Goal: Transaction & Acquisition: Purchase product/service

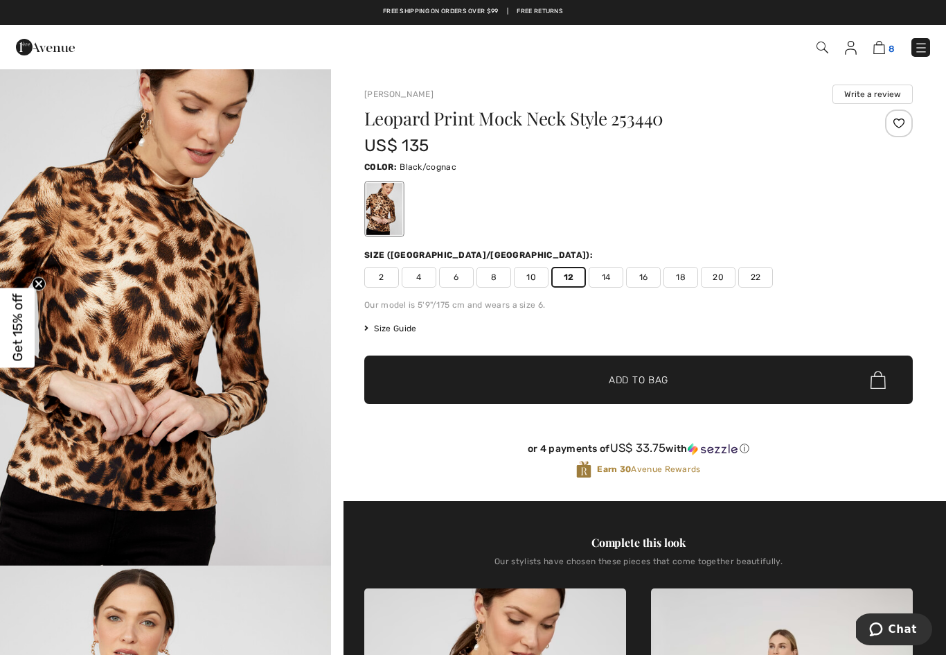
click at [876, 47] on img at bounding box center [879, 47] width 12 height 13
click at [876, 53] on img at bounding box center [879, 47] width 12 height 13
click at [882, 46] on img at bounding box center [879, 47] width 12 height 13
click at [881, 48] on img at bounding box center [879, 47] width 12 height 13
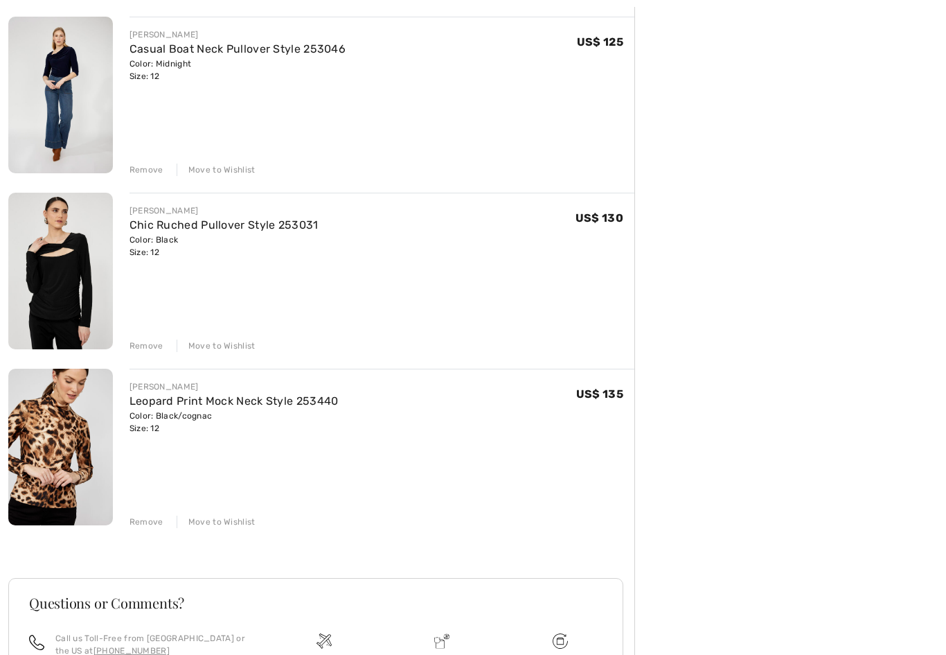
scroll to position [1045, 0]
click at [139, 332] on div "FRANK LYMAN Chic Ruched Pullover Style 253031 Color: Black Size: 12 Final Sale …" at bounding box center [382, 272] width 505 height 159
click at [152, 347] on div "Remove" at bounding box center [147, 345] width 34 height 12
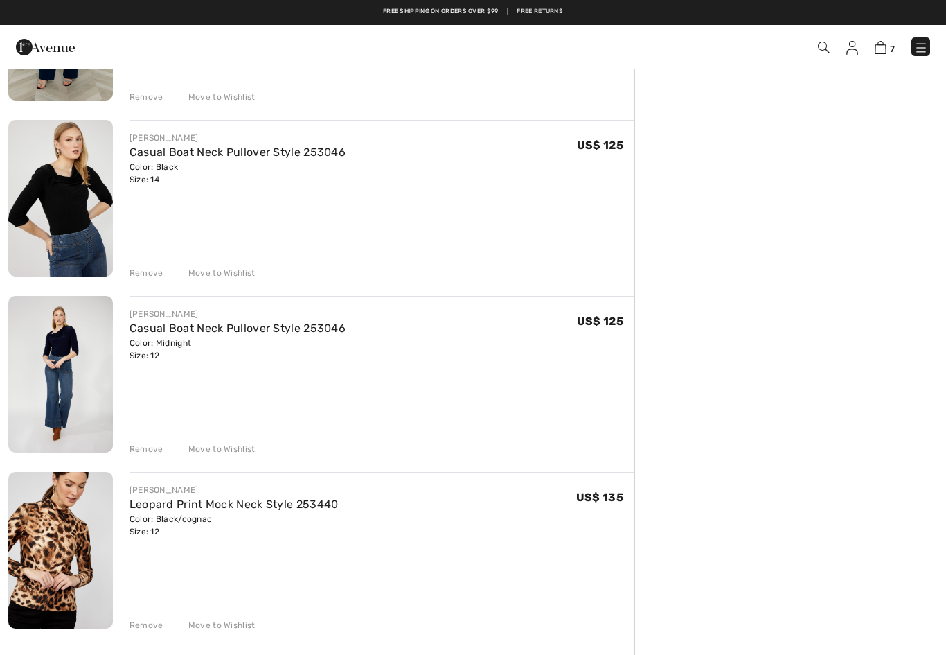
scroll to position [767, 0]
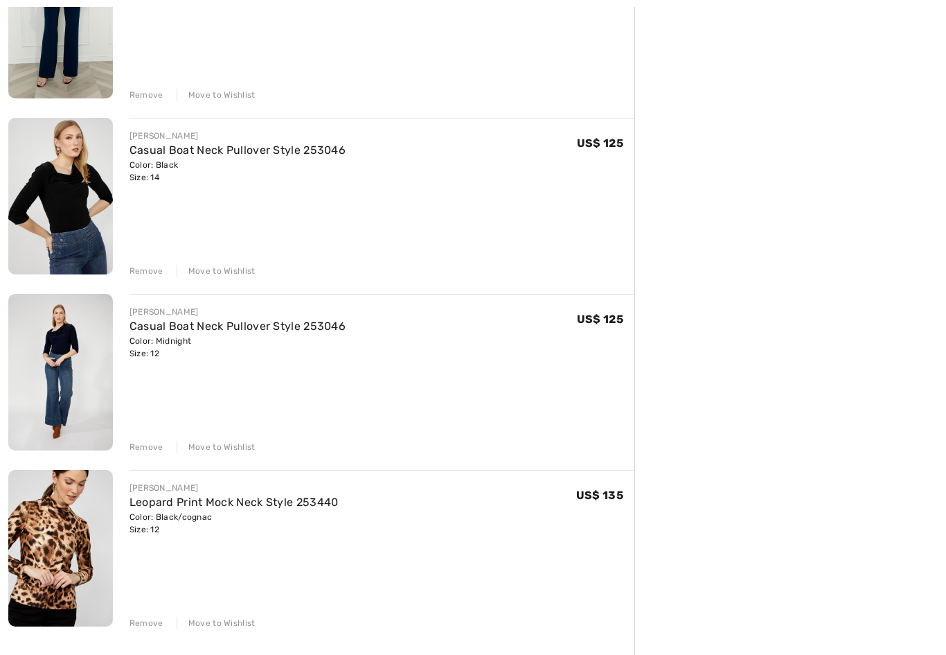
click at [142, 266] on div "Remove" at bounding box center [147, 271] width 34 height 12
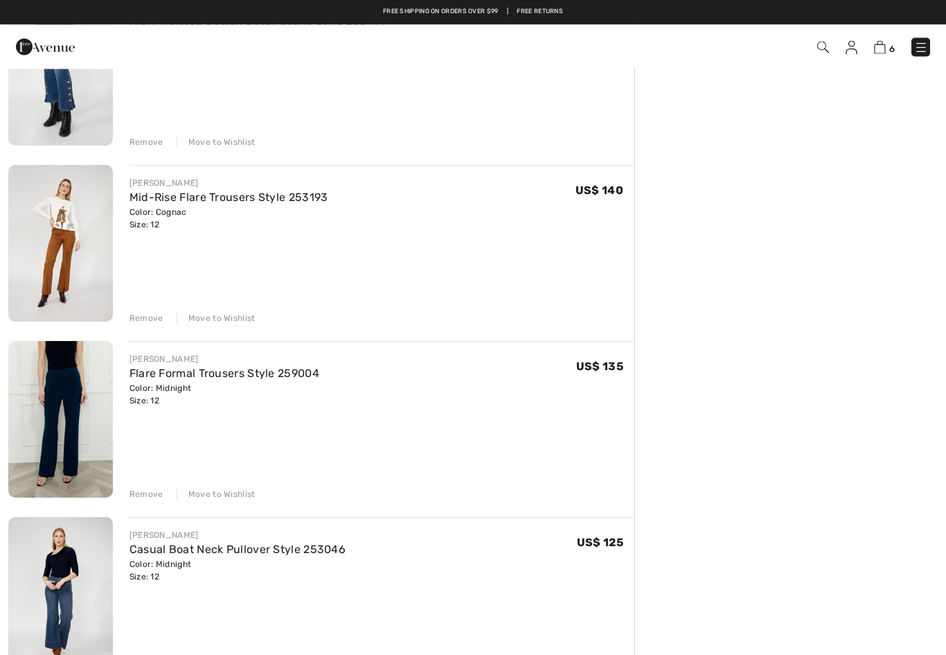
scroll to position [330, 0]
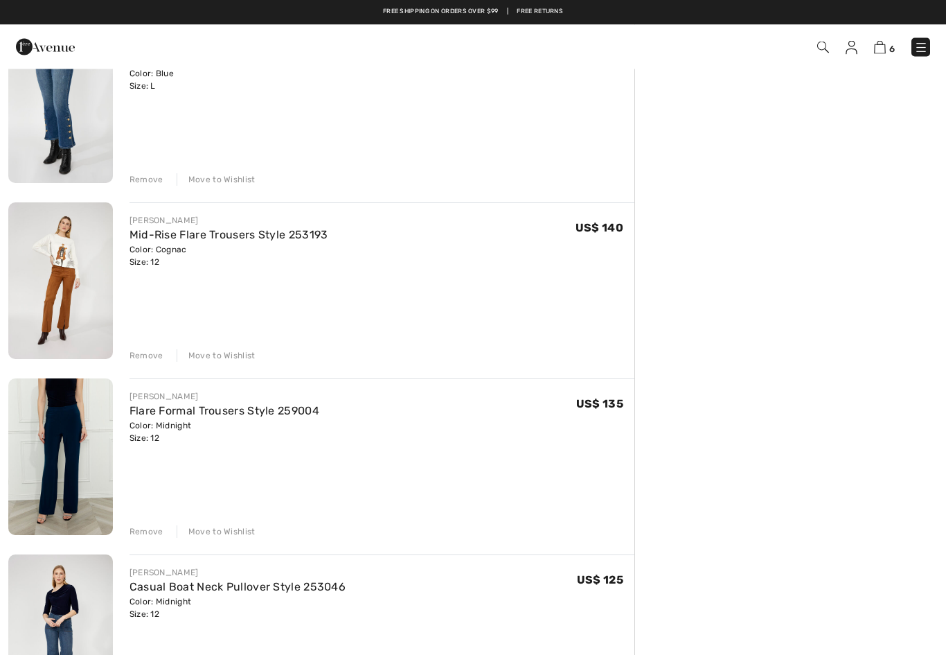
click at [149, 355] on div "Remove" at bounding box center [147, 356] width 34 height 12
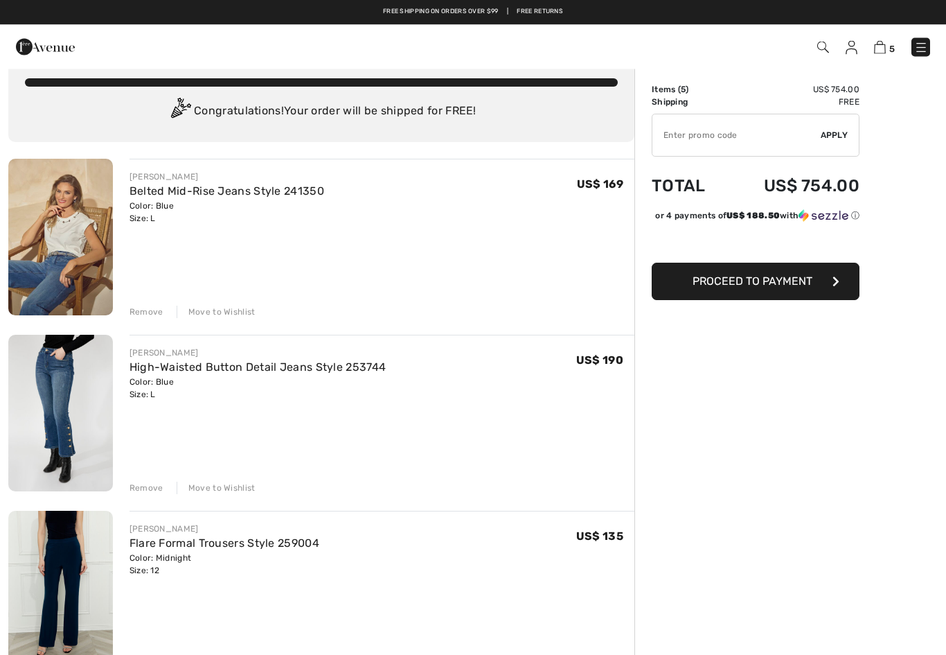
scroll to position [15, 0]
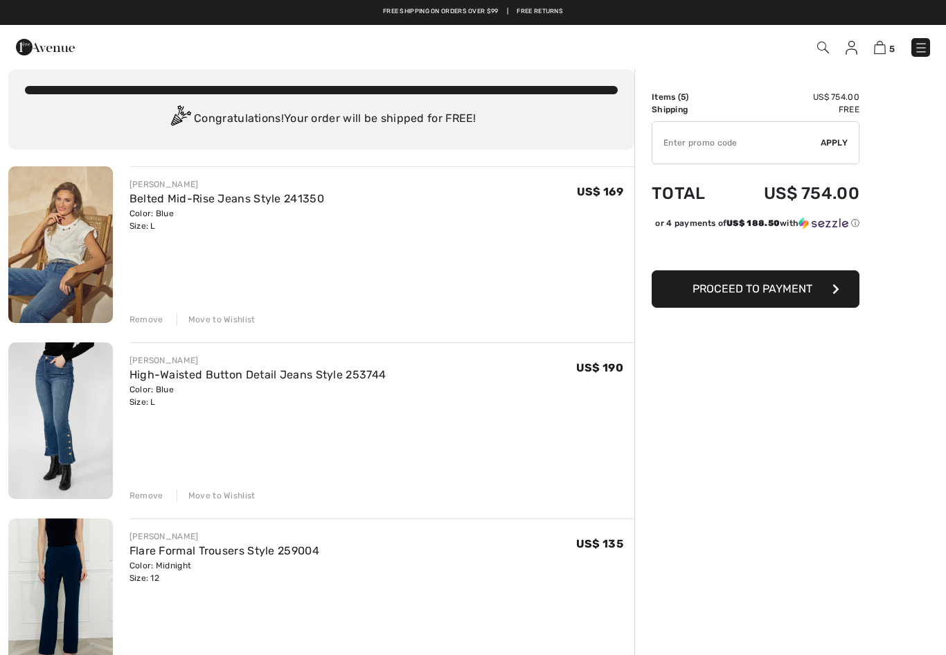
click at [148, 488] on div "Remove Move to Wishlist" at bounding box center [382, 493] width 505 height 15
click at [148, 490] on div "Remove" at bounding box center [147, 495] width 34 height 12
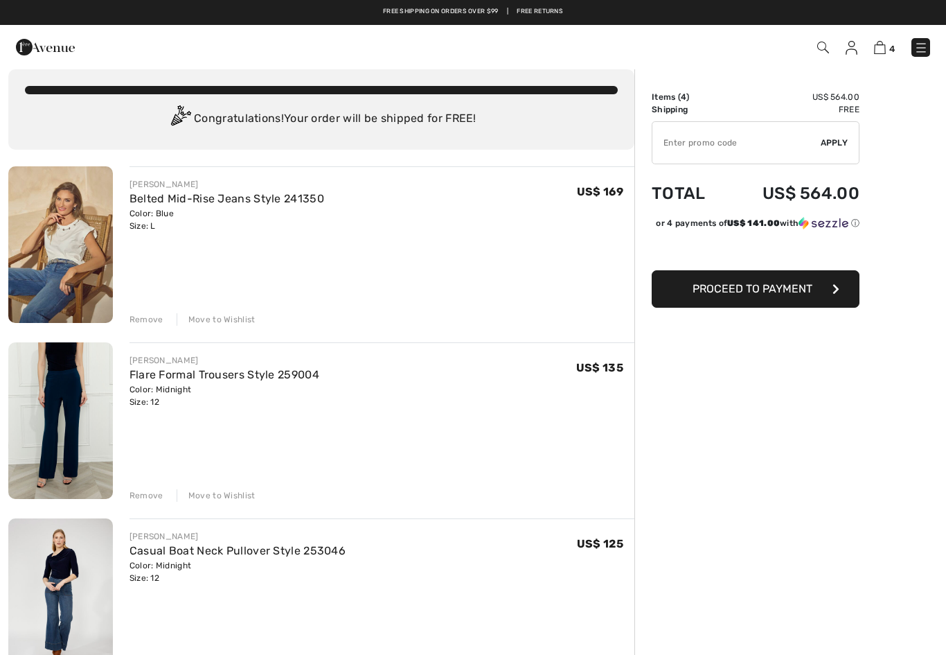
click at [153, 313] on div "Remove" at bounding box center [147, 319] width 34 height 12
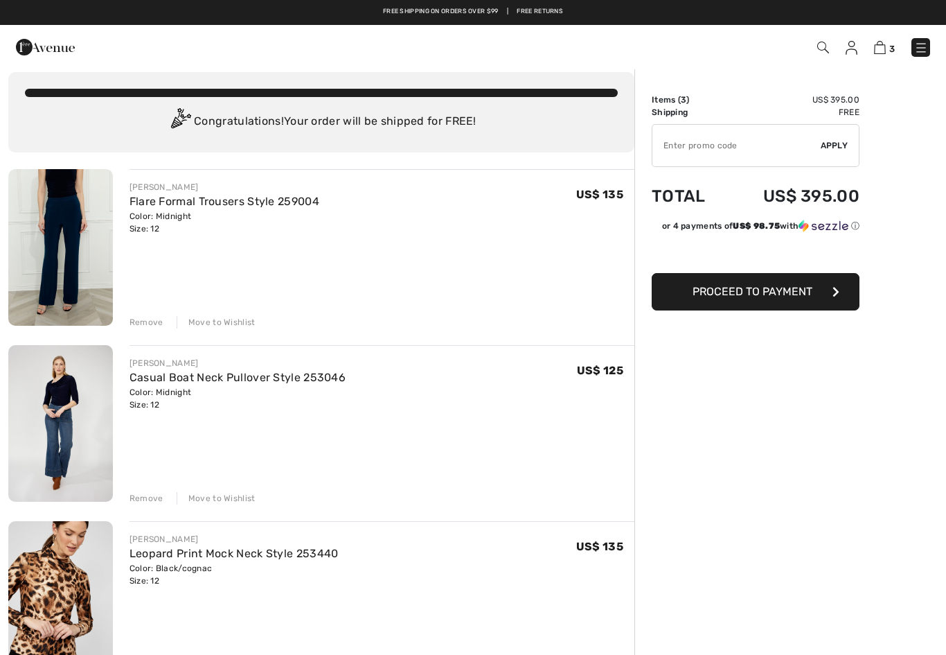
scroll to position [0, 0]
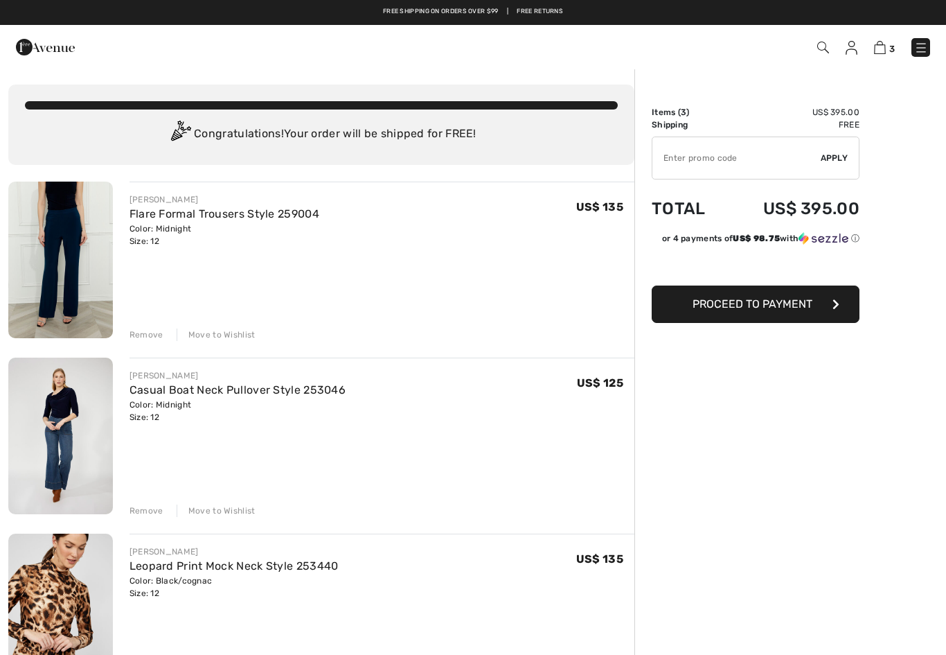
click at [826, 48] on img at bounding box center [823, 48] width 12 height 12
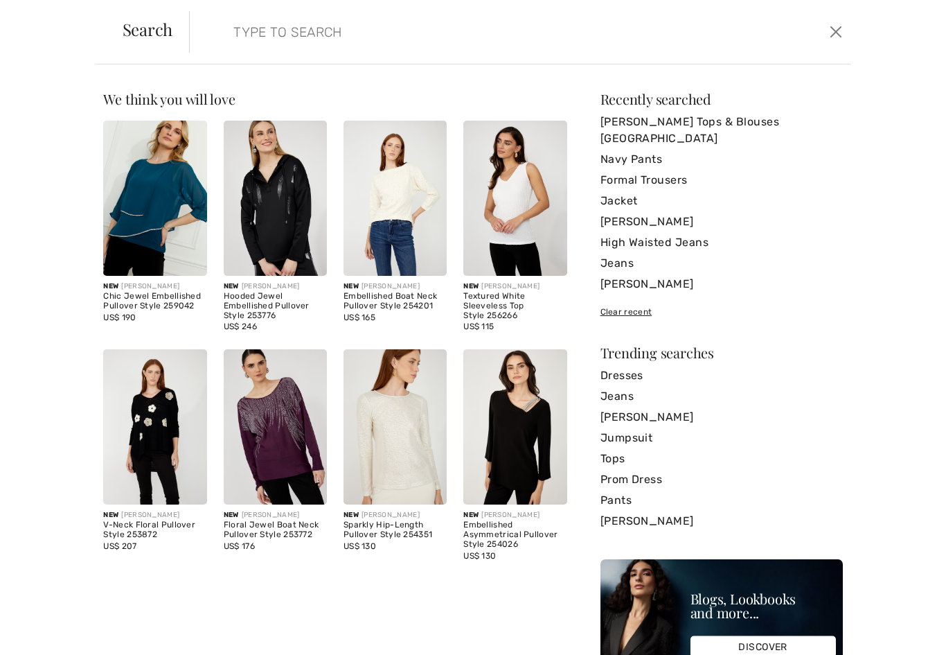
click at [880, 132] on div "We think you will love New FRANK LYMAN Chic Jewel Embellished Pullover Style 25…" at bounding box center [473, 359] width 946 height 590
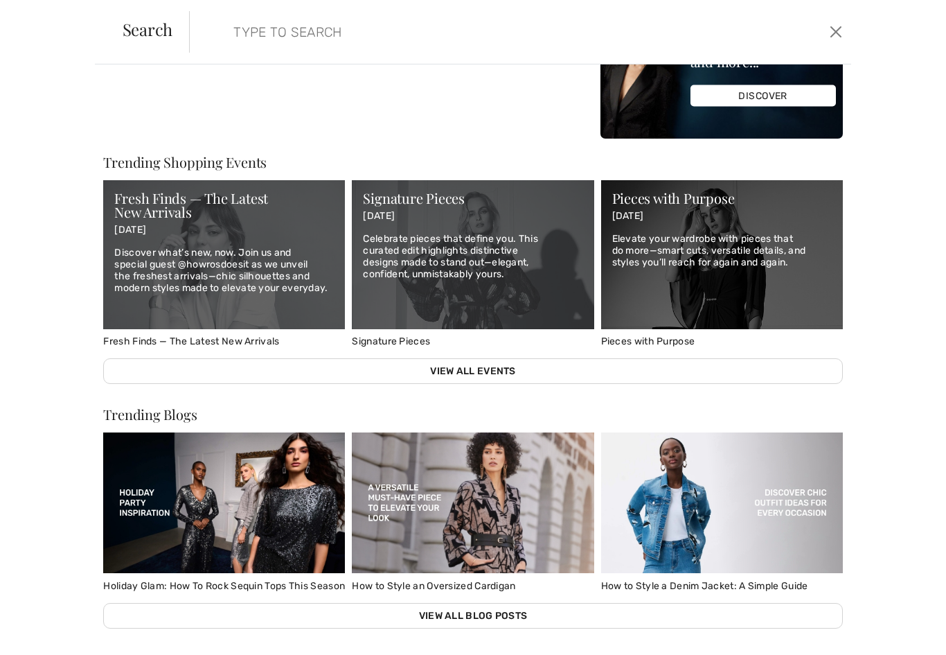
scroll to position [550, 0]
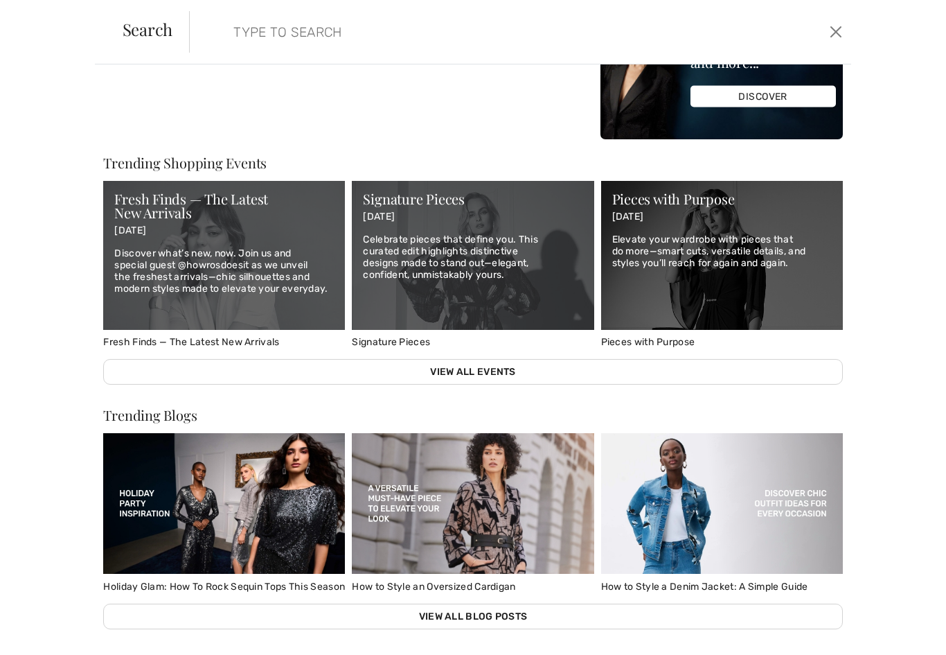
click at [916, 91] on div "We think you will love New FRANK LYMAN Chic Jewel Embellished Pullover Style 25…" at bounding box center [473, 359] width 946 height 590
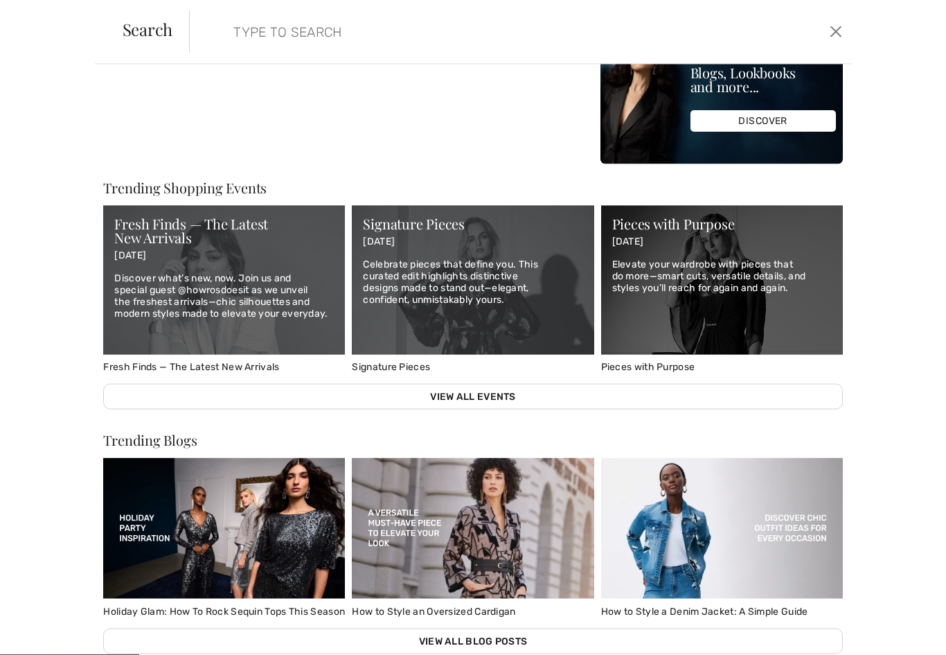
scroll to position [55, 0]
click at [837, 26] on button "Close" at bounding box center [836, 32] width 21 height 22
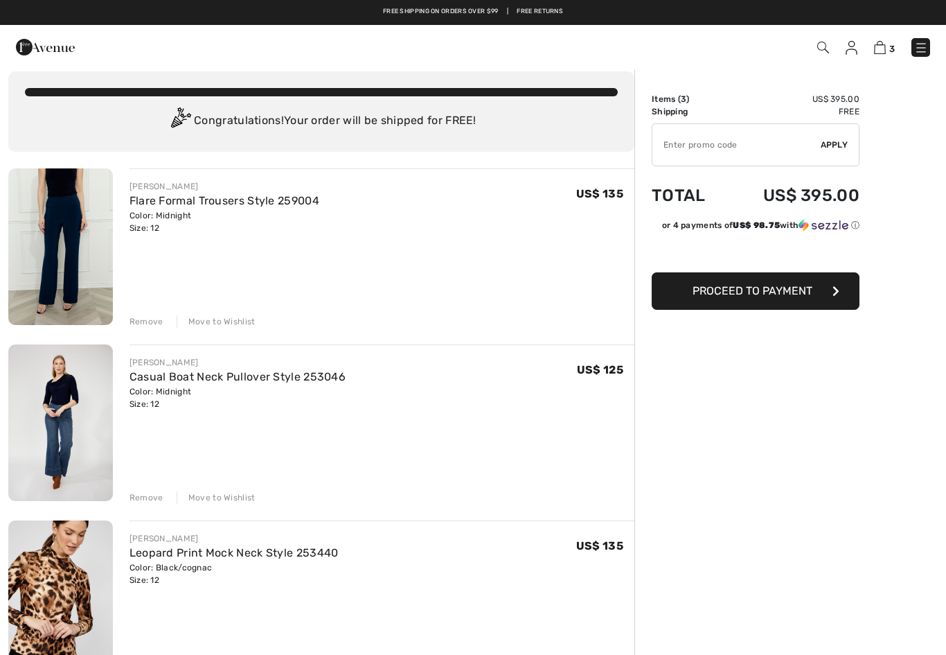
scroll to position [0, 0]
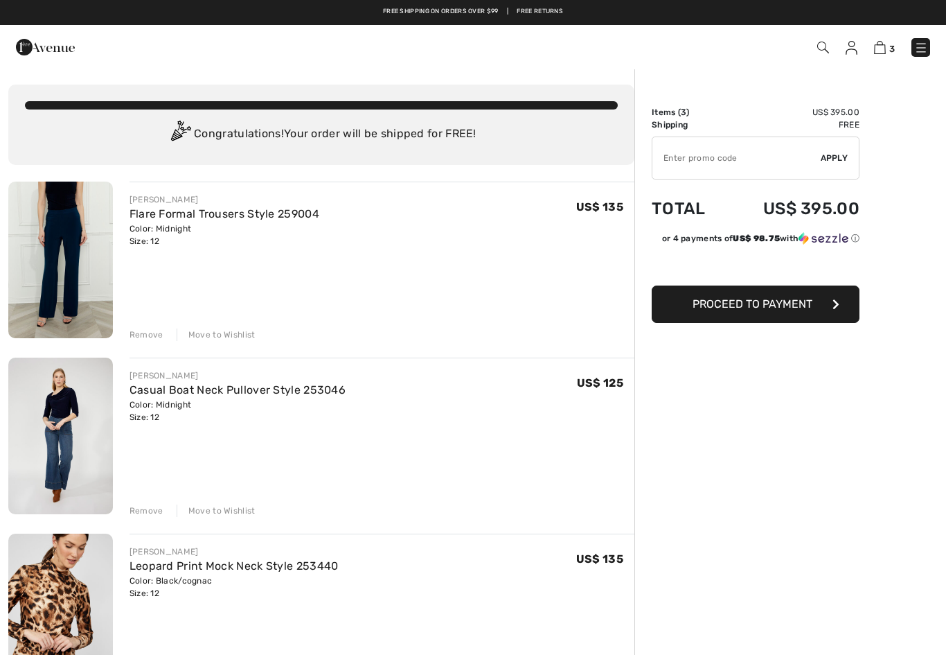
click at [853, 47] on img at bounding box center [852, 48] width 12 height 14
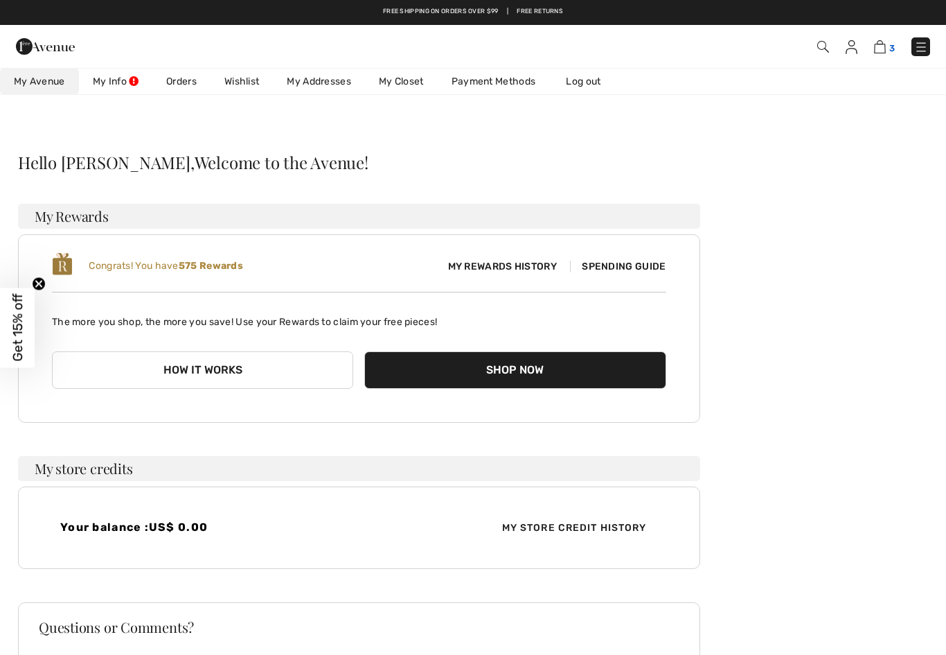
click at [885, 49] on img at bounding box center [880, 46] width 12 height 13
